Goal: Task Accomplishment & Management: Use online tool/utility

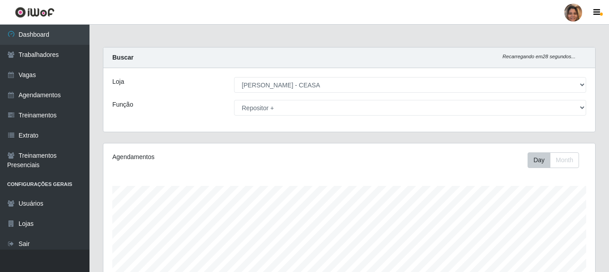
select select "474"
select select "82"
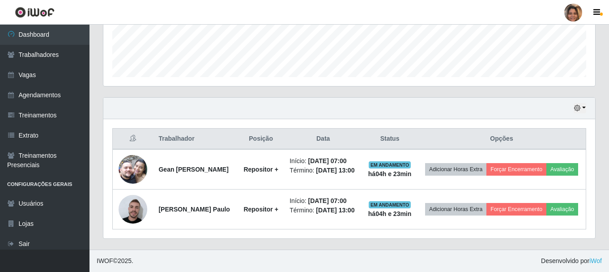
scroll to position [186, 492]
